Goal: Navigation & Orientation: Find specific page/section

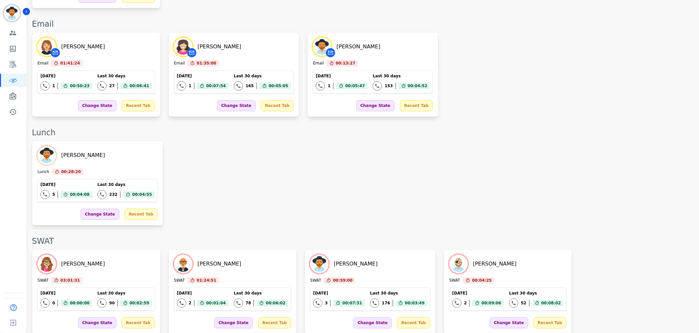
scroll to position [1047, 0]
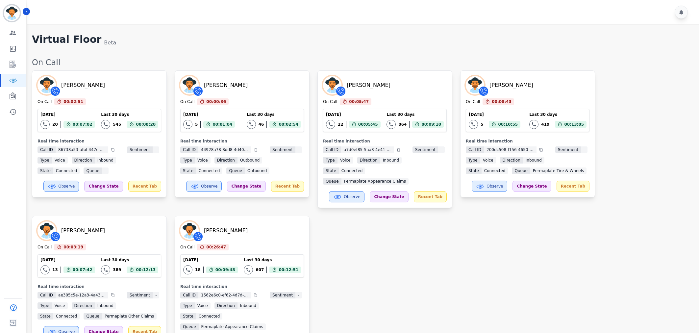
scroll to position [991, 0]
